Goal: Browse casually: Explore the website without a specific task or goal

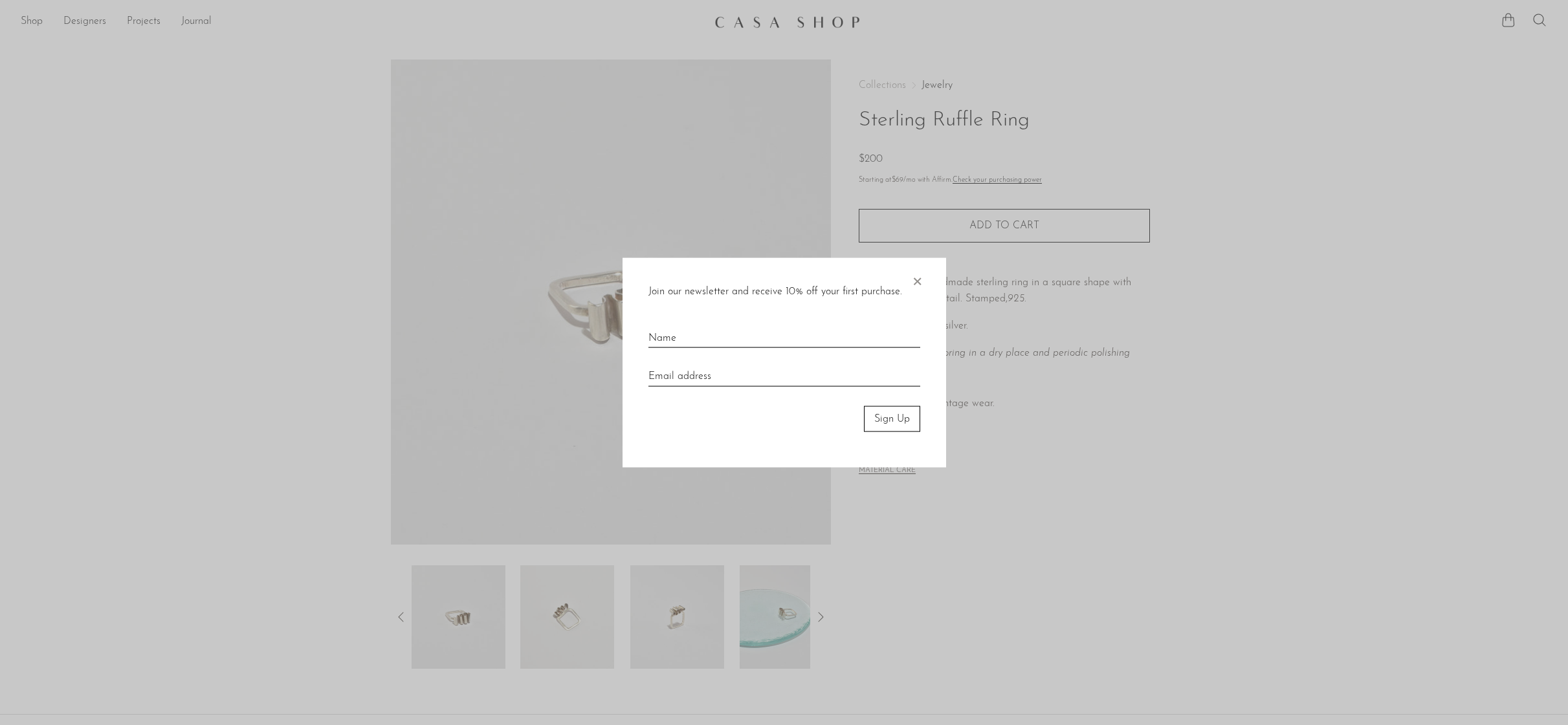
click at [918, 283] on span "×" at bounding box center [917, 278] width 13 height 41
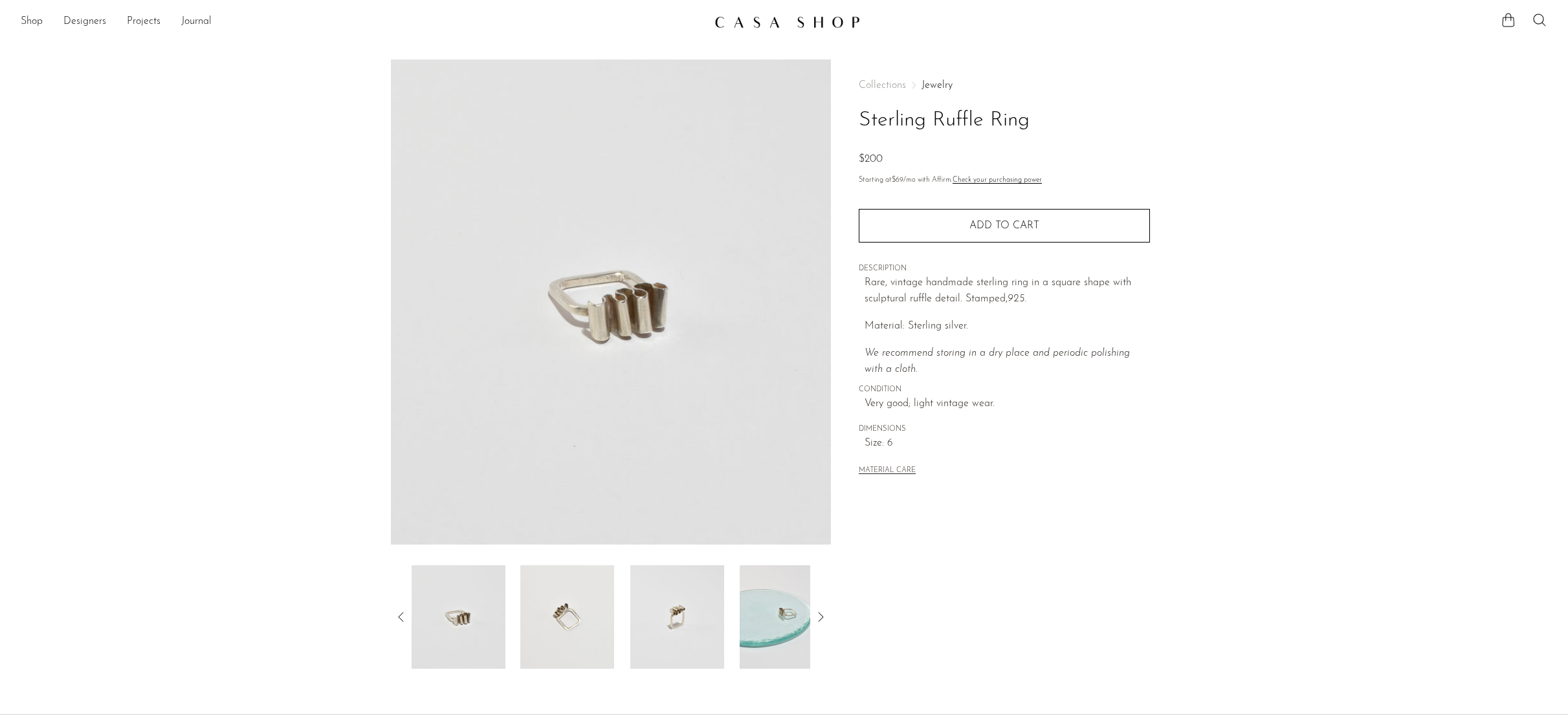
click at [664, 607] on img at bounding box center [677, 617] width 94 height 103
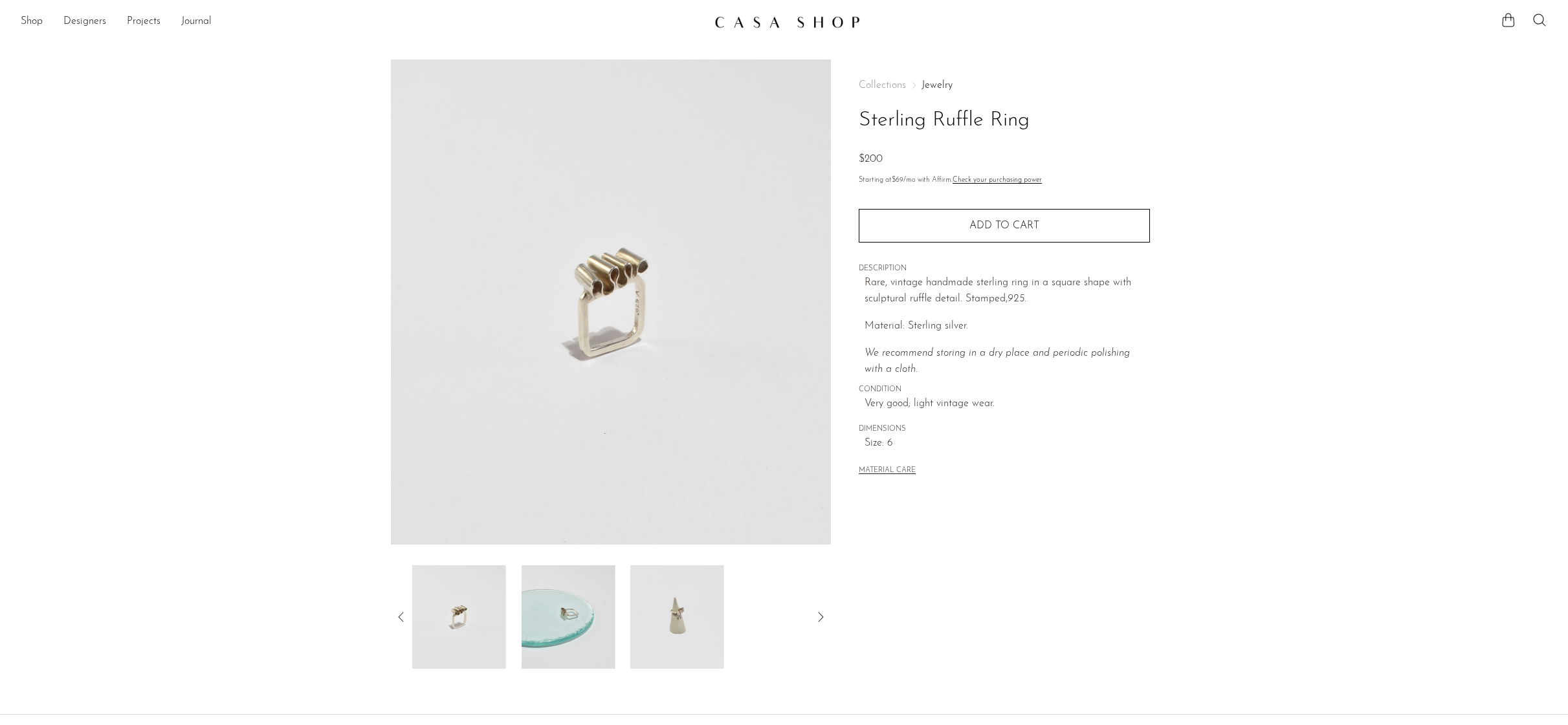
click at [637, 621] on img at bounding box center [677, 617] width 94 height 103
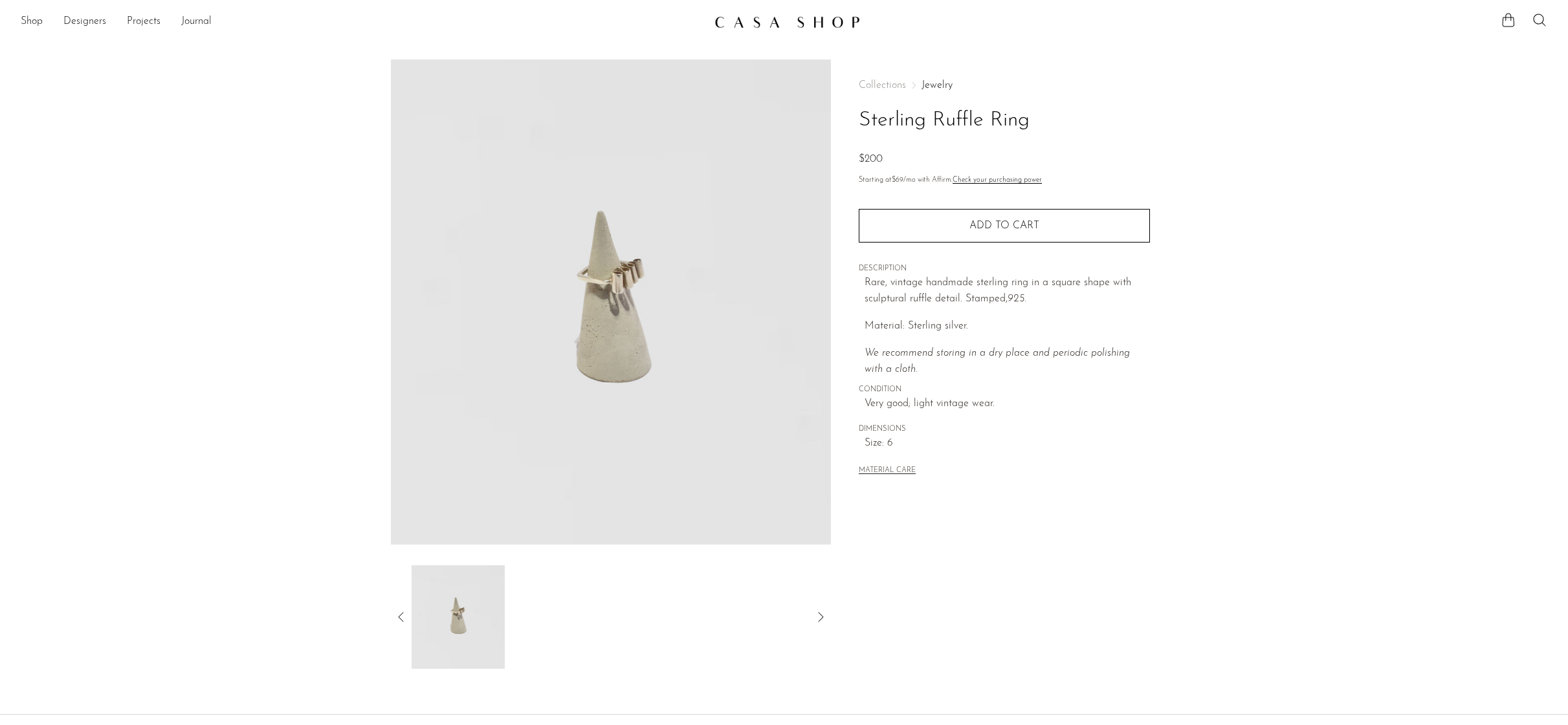
click at [395, 615] on icon at bounding box center [401, 617] width 16 height 16
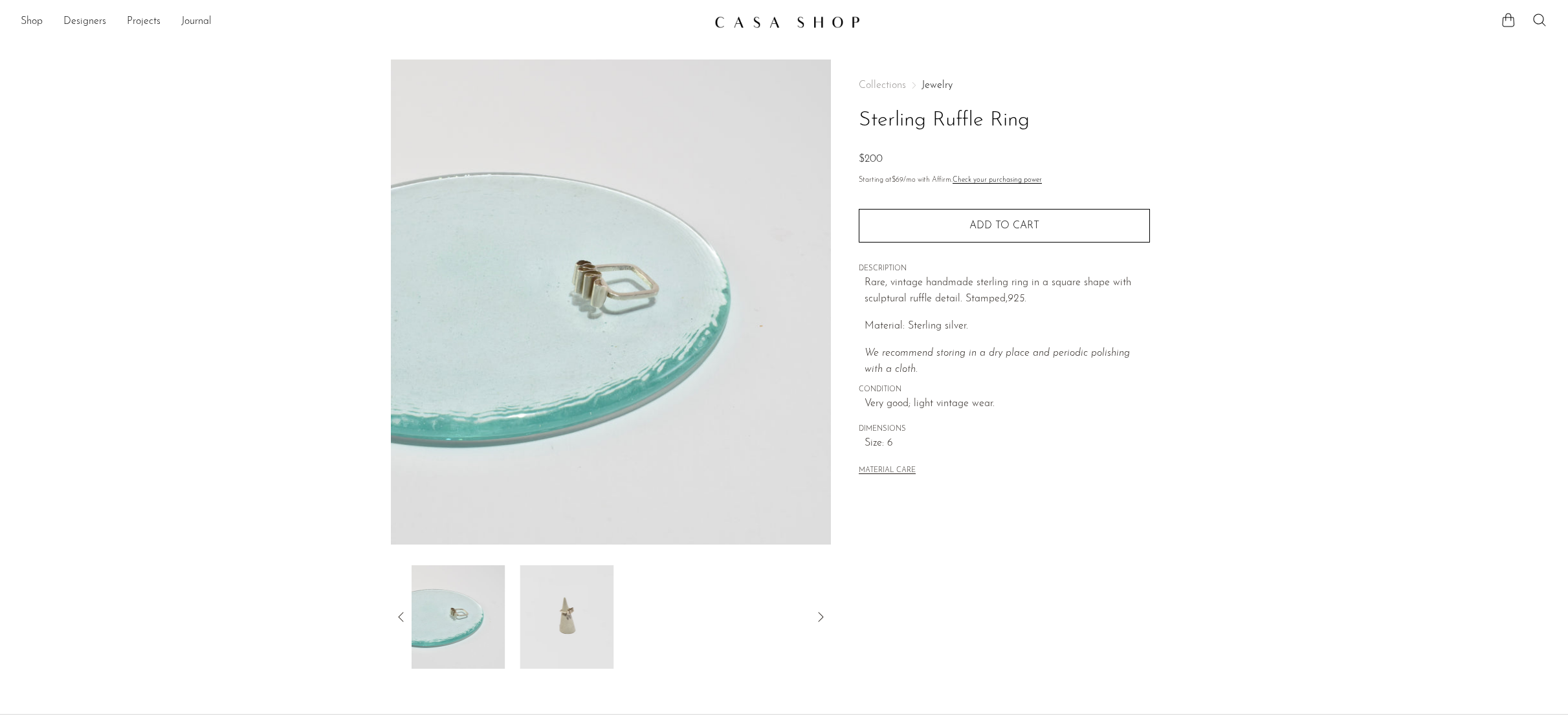
click at [473, 618] on img at bounding box center [458, 617] width 94 height 103
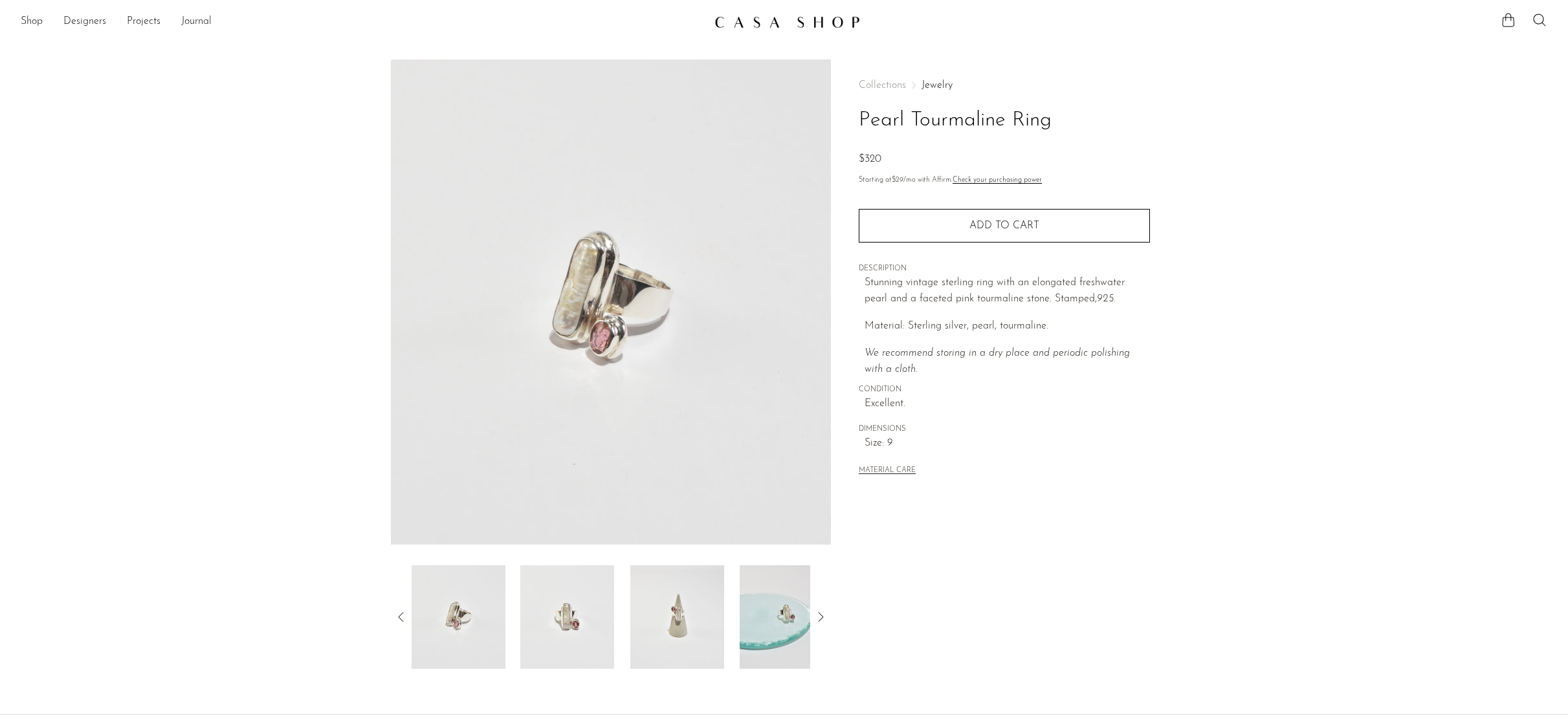
click at [575, 604] on img at bounding box center [567, 617] width 94 height 103
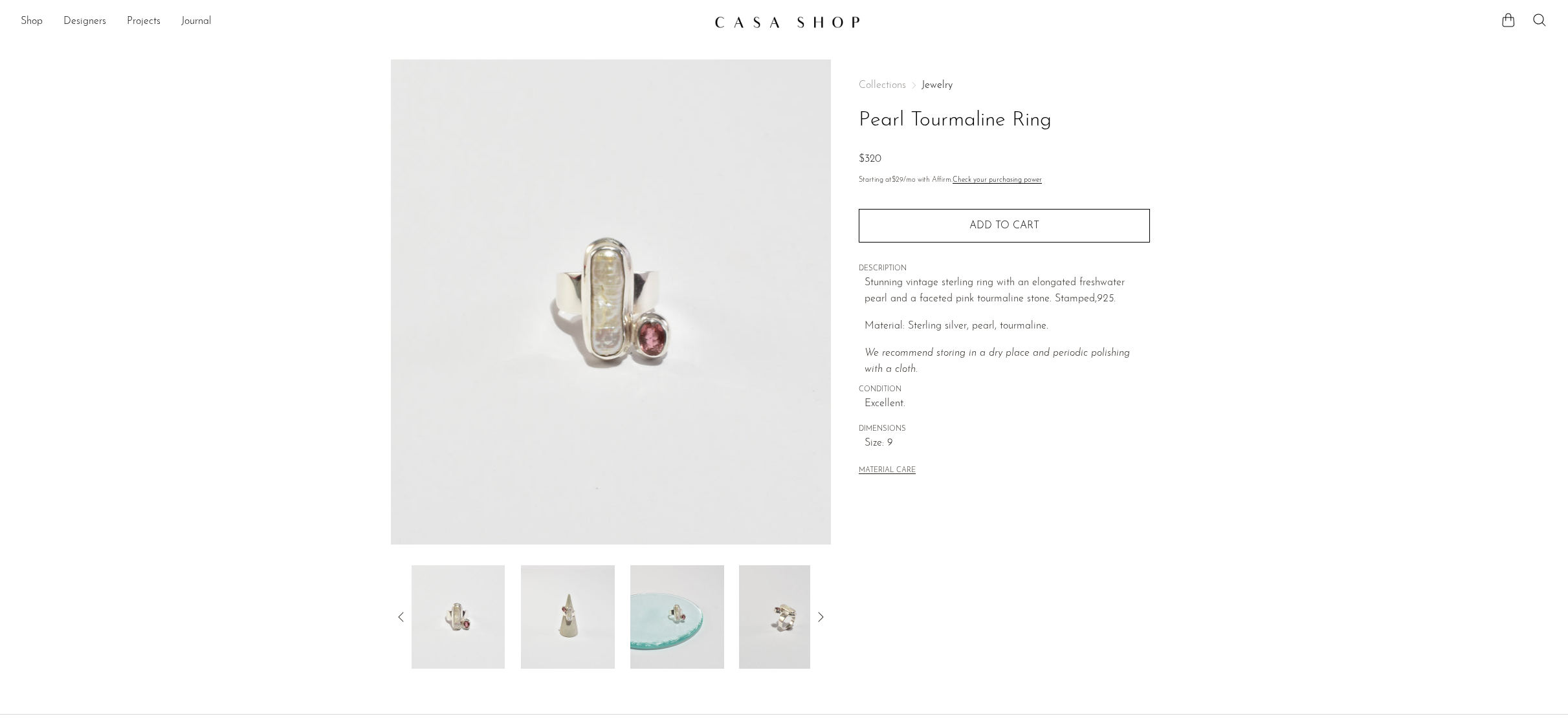
click at [576, 603] on img at bounding box center [568, 617] width 94 height 103
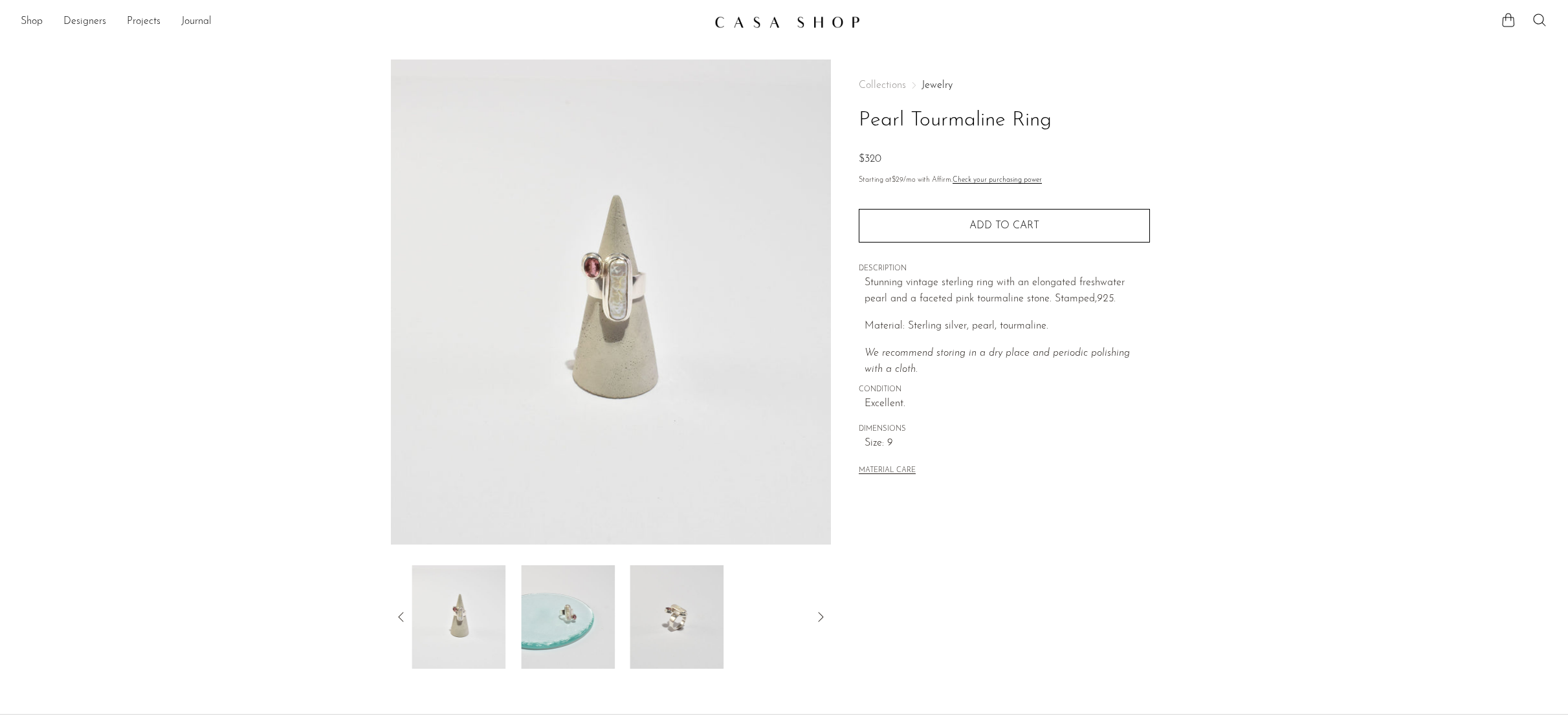
click at [676, 613] on img at bounding box center [677, 617] width 94 height 103
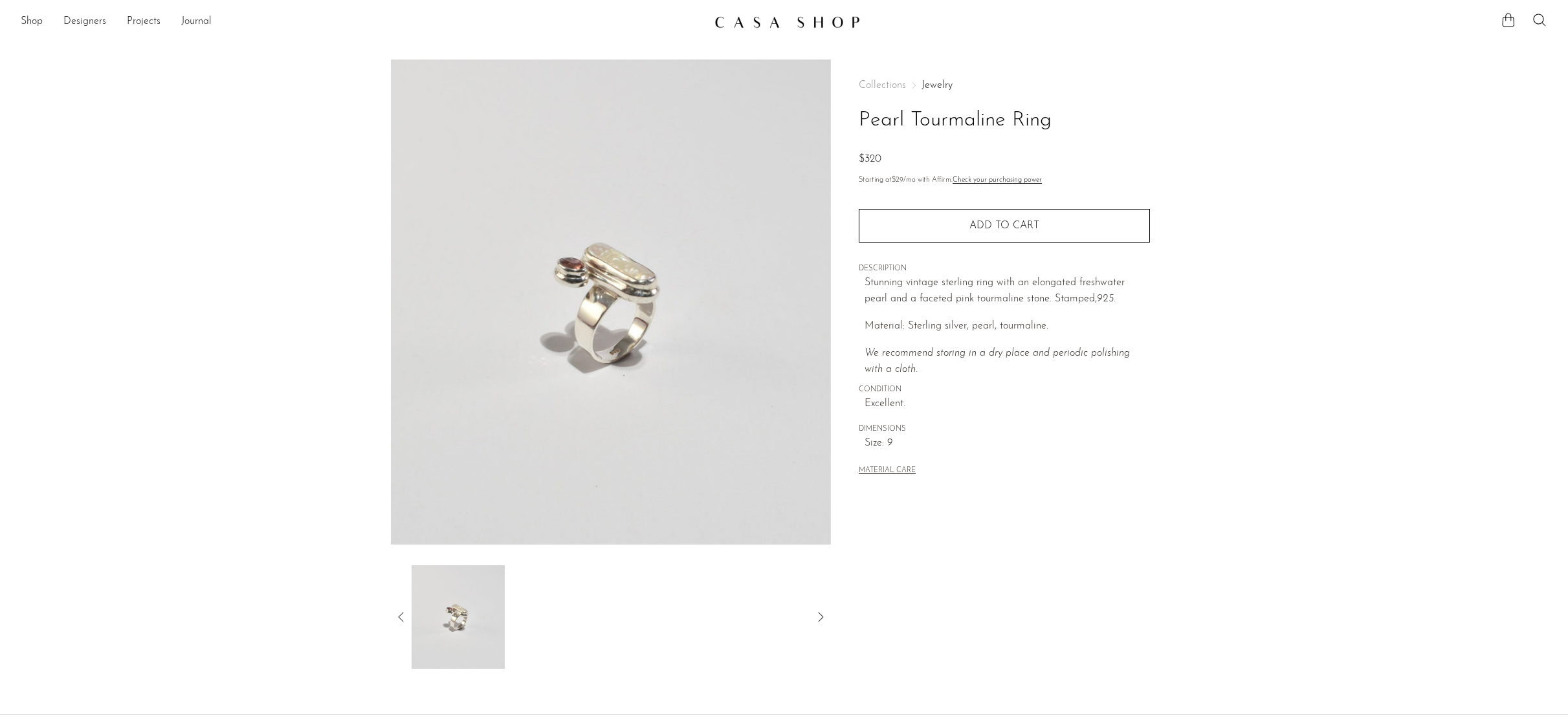
click at [403, 615] on icon at bounding box center [401, 617] width 16 height 16
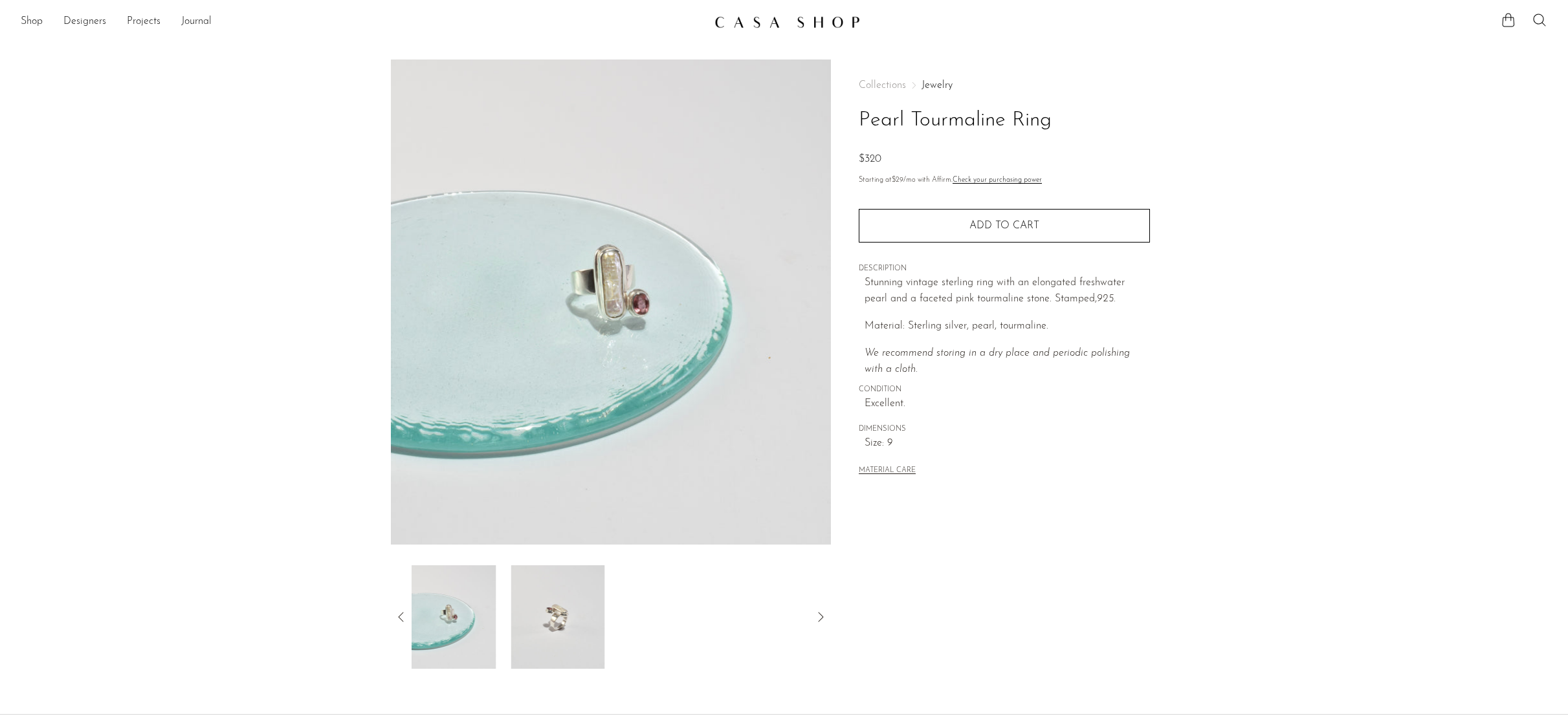
click at [464, 627] on img at bounding box center [448, 617] width 94 height 103
